Goal: Use online tool/utility: Utilize a website feature to perform a specific function

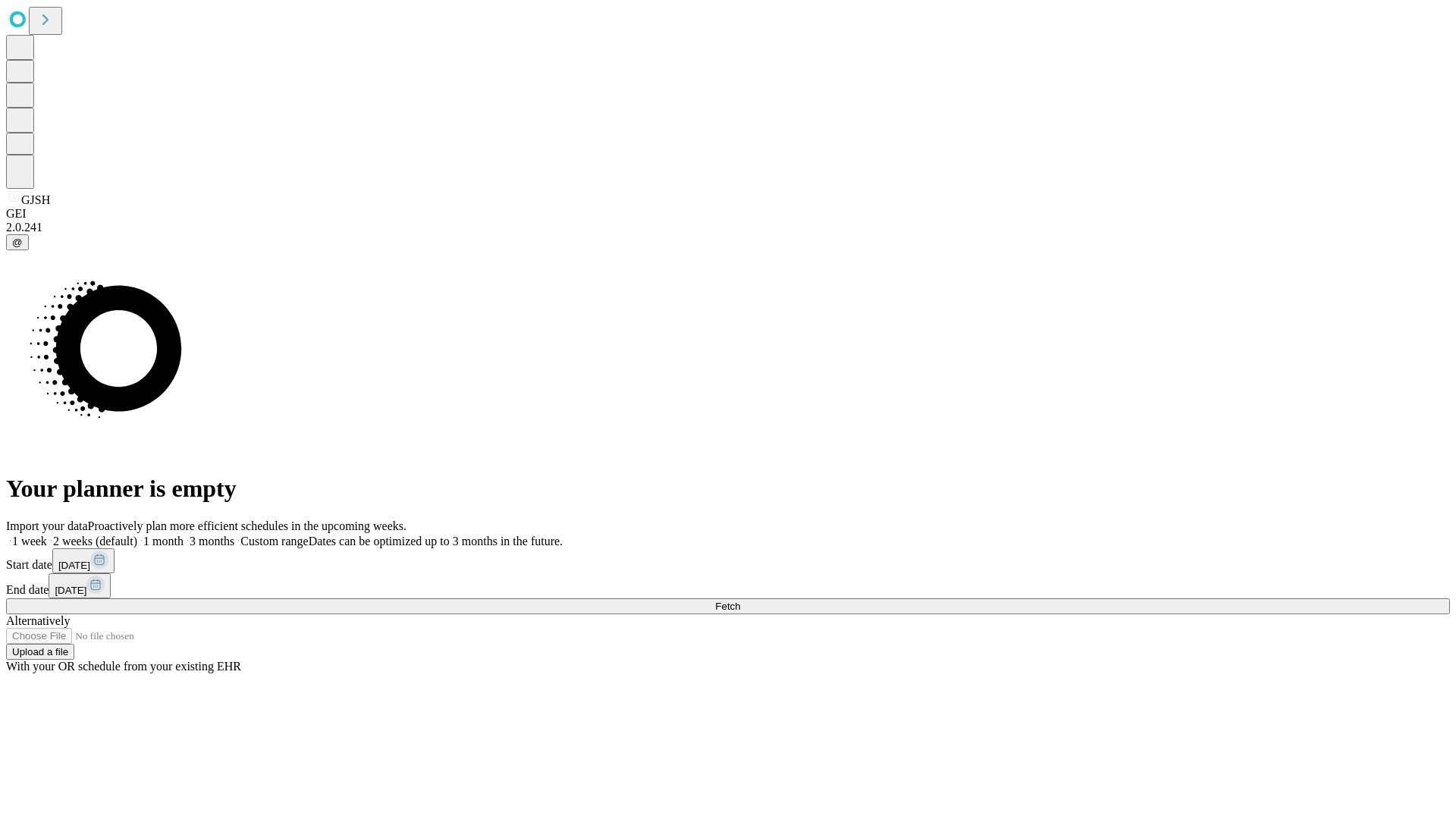
click at [740, 601] on span "Fetch" at bounding box center [728, 606] width 25 height 11
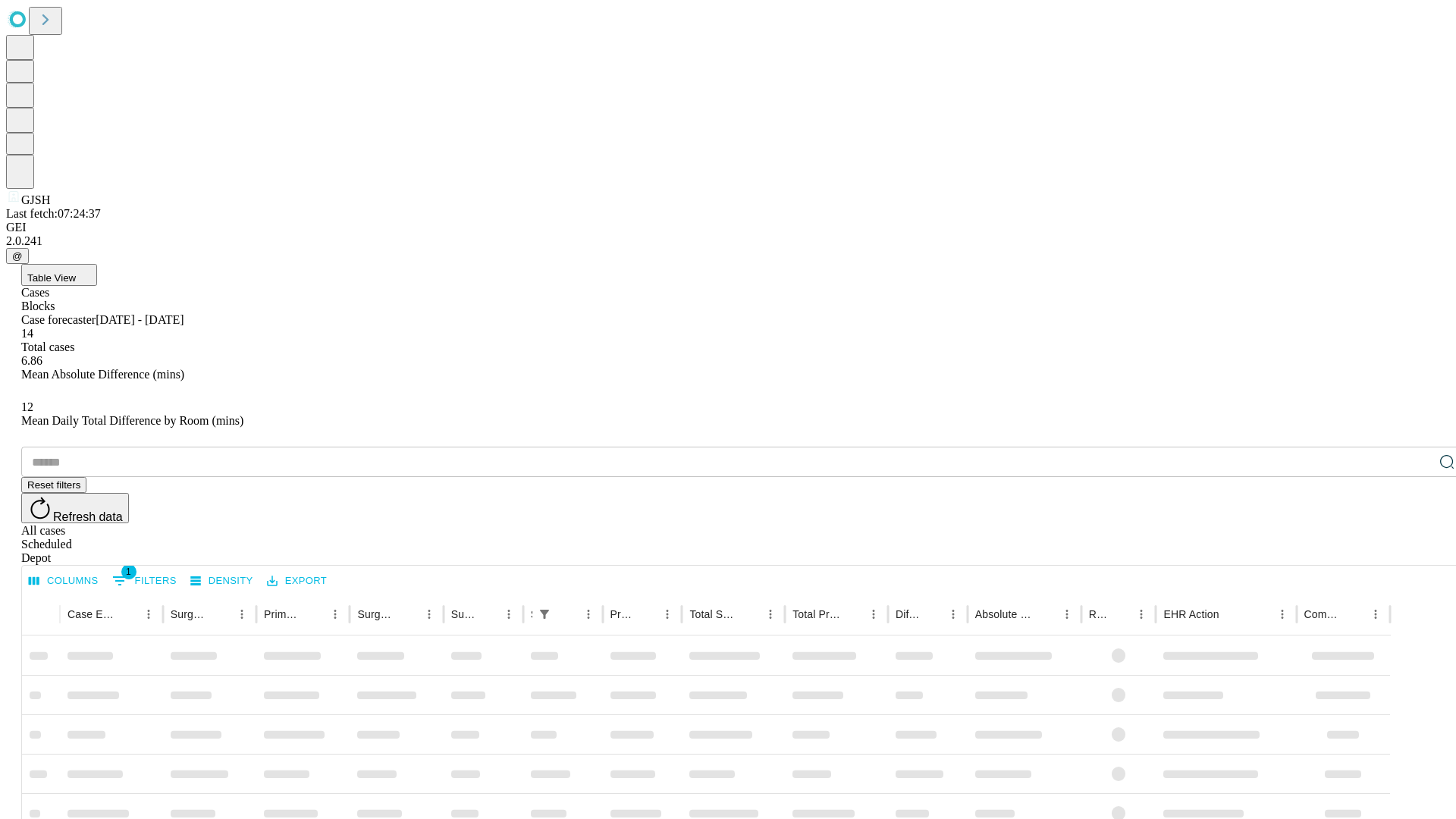
click at [76, 272] on span "Table View" at bounding box center [52, 277] width 48 height 11
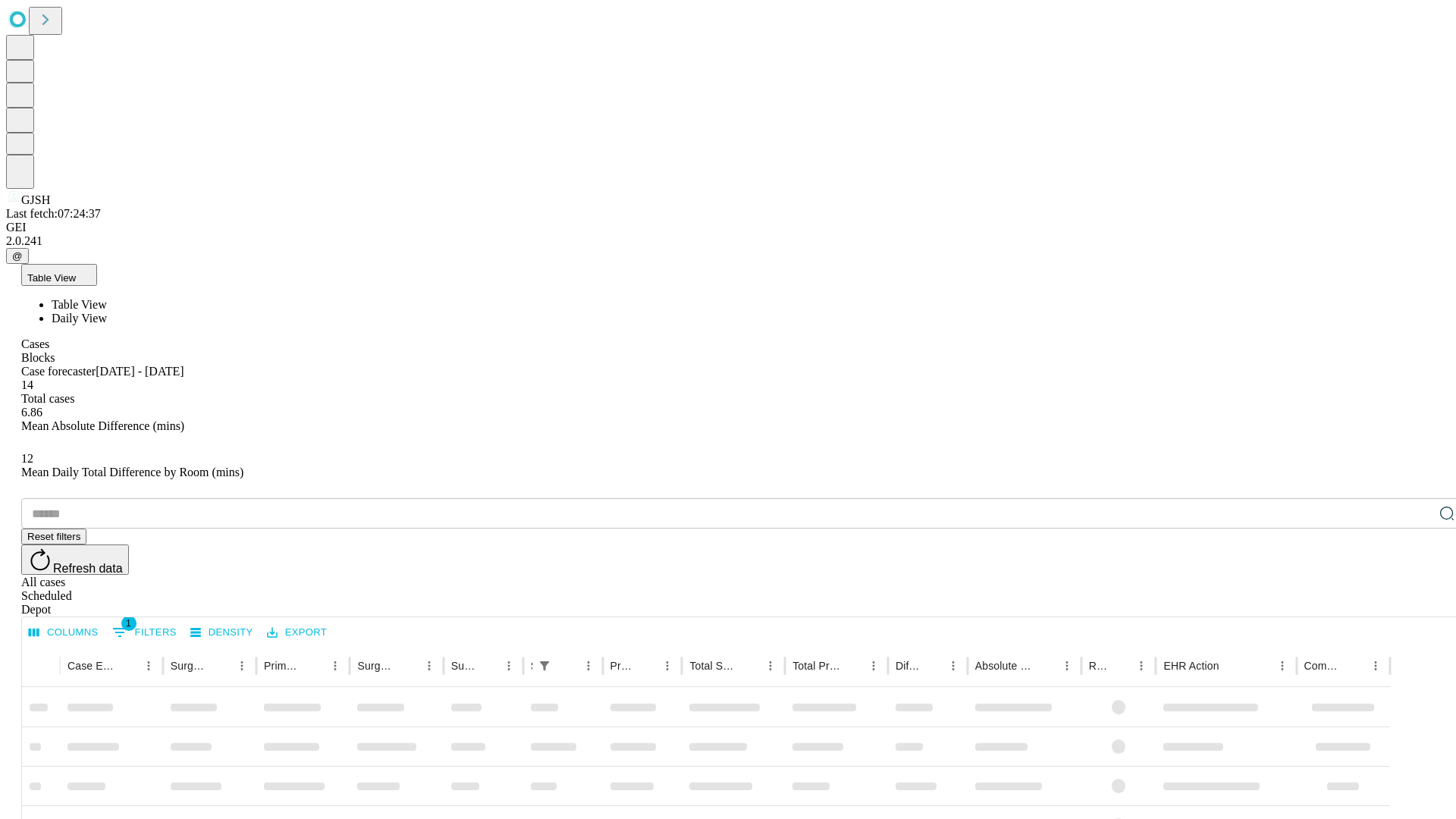
click at [107, 312] on span "Daily View" at bounding box center [79, 318] width 55 height 13
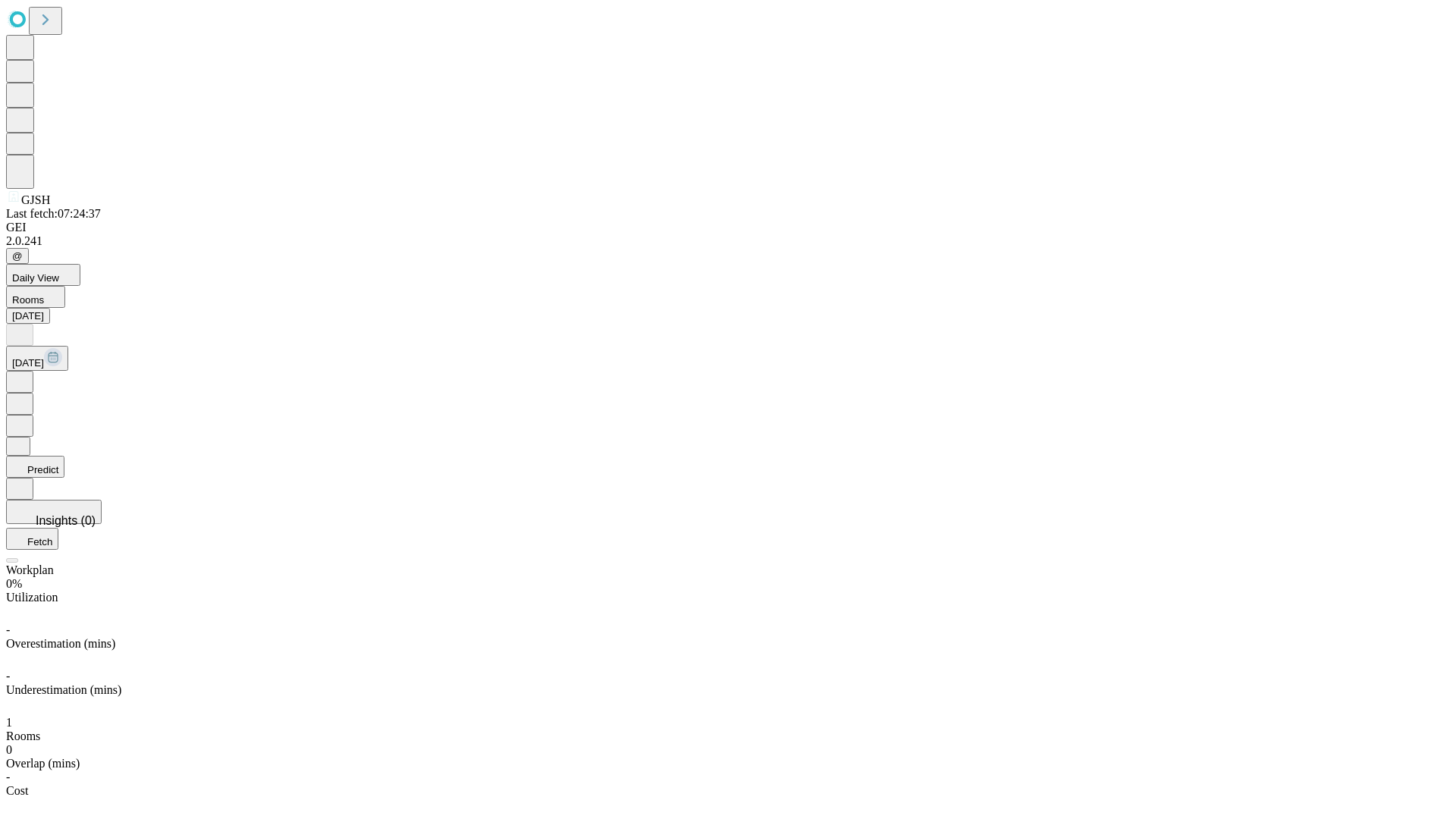
click at [65, 456] on button "Predict" at bounding box center [35, 467] width 59 height 22
